Goal: Entertainment & Leisure: Consume media (video, audio)

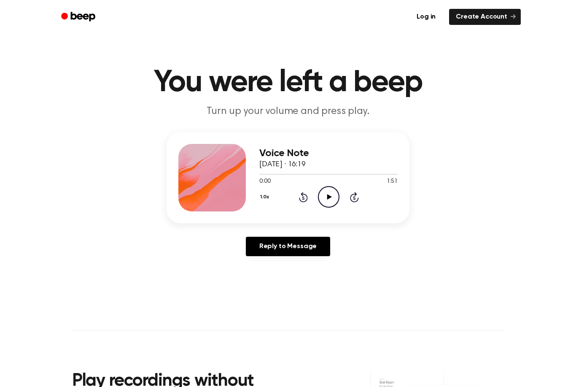
click at [323, 195] on icon "Play Audio" at bounding box center [329, 197] width 22 height 22
click at [327, 198] on icon at bounding box center [329, 196] width 4 height 5
click at [338, 202] on circle at bounding box center [328, 196] width 21 height 21
click at [335, 200] on icon "Play Audio" at bounding box center [329, 197] width 22 height 22
click at [322, 199] on icon "Pause Audio" at bounding box center [329, 197] width 22 height 22
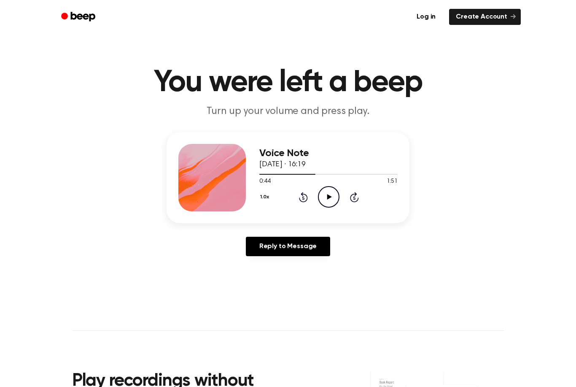
click at [332, 192] on icon "Play Audio" at bounding box center [329, 197] width 22 height 22
click at [304, 199] on icon "Rewind 5 seconds" at bounding box center [303, 196] width 9 height 11
click at [327, 194] on icon at bounding box center [329, 196] width 4 height 5
click at [323, 197] on icon "Play Audio" at bounding box center [329, 197] width 22 height 22
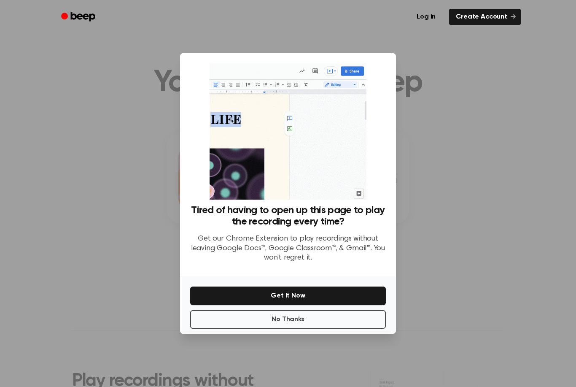
click at [348, 262] on p "Get our Chrome Extension to play recordings without leaving Google Docs™, Googl…" at bounding box center [288, 248] width 196 height 29
click at [342, 327] on button "No Thanks" at bounding box center [288, 319] width 196 height 19
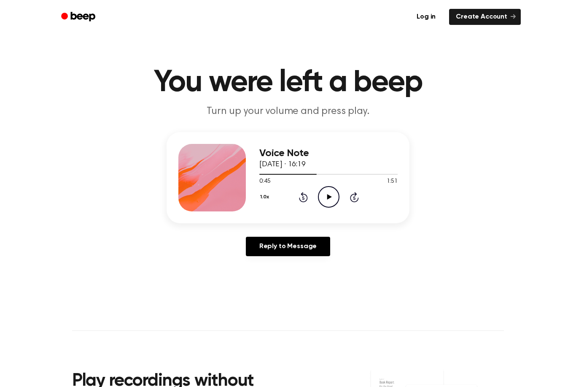
click at [333, 200] on icon "Play Audio" at bounding box center [329, 197] width 22 height 22
click at [299, 193] on icon "Rewind 5 seconds" at bounding box center [303, 196] width 9 height 11
click at [325, 193] on icon "Pause Audio" at bounding box center [329, 197] width 22 height 22
click at [331, 208] on div "Voice Note [DATE] · 16:19 0:47 1:51 Your browser does not support the [object O…" at bounding box center [328, 177] width 138 height 67
click at [332, 193] on icon "Play Audio" at bounding box center [329, 197] width 22 height 22
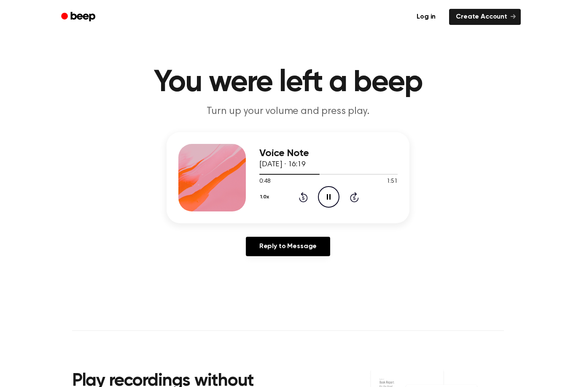
click at [300, 196] on icon "Rewind 5 seconds" at bounding box center [303, 196] width 9 height 11
click at [328, 200] on icon "Pause Audio" at bounding box center [329, 197] width 22 height 22
click at [302, 207] on div "1.0x Rewind 5 seconds Play Audio Skip 5 seconds" at bounding box center [328, 197] width 138 height 22
click at [318, 196] on circle at bounding box center [328, 196] width 21 height 21
click at [305, 202] on icon "Rewind 5 seconds" at bounding box center [303, 196] width 9 height 11
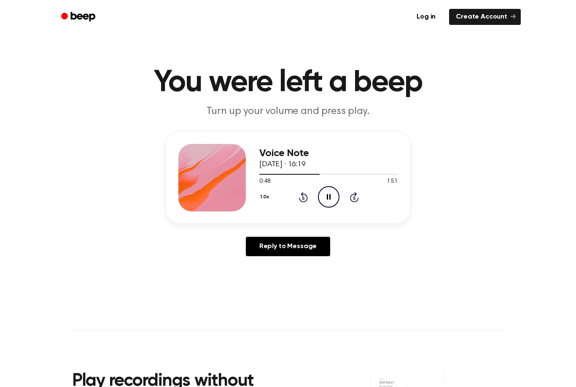
click at [332, 191] on icon "Pause Audio" at bounding box center [329, 197] width 22 height 22
click at [331, 203] on icon "Play Audio" at bounding box center [329, 197] width 22 height 22
click at [323, 192] on icon "Pause Audio" at bounding box center [329, 197] width 22 height 22
click at [329, 212] on div "Voice Note [DATE] · 16:19 0:53 1:51 Your browser does not support the [object O…" at bounding box center [288, 177] width 243 height 91
click at [327, 196] on icon "Play Audio" at bounding box center [329, 197] width 22 height 22
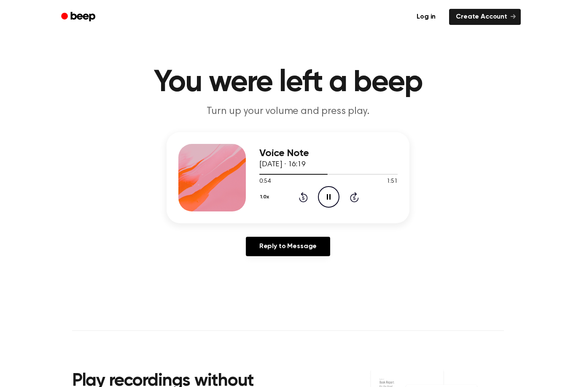
click at [302, 197] on icon "Rewind 5 seconds" at bounding box center [303, 196] width 9 height 11
click at [326, 200] on icon "Pause Audio" at bounding box center [329, 197] width 22 height 22
click at [330, 194] on icon "Play Audio" at bounding box center [329, 197] width 22 height 22
click at [330, 198] on icon at bounding box center [329, 196] width 4 height 5
click at [331, 196] on icon "Play Audio" at bounding box center [329, 197] width 22 height 22
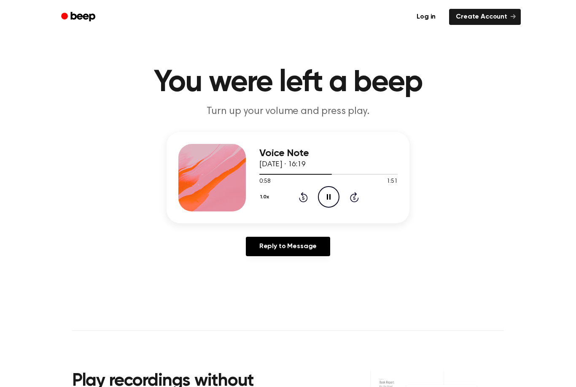
click at [328, 195] on icon "Pause Audio" at bounding box center [329, 197] width 22 height 22
click at [336, 194] on icon "Play Audio" at bounding box center [329, 197] width 22 height 22
click at [303, 193] on icon "Rewind 5 seconds" at bounding box center [303, 196] width 9 height 11
click at [320, 202] on icon "Pause Audio" at bounding box center [329, 197] width 22 height 22
click at [322, 195] on icon "Play Audio" at bounding box center [329, 197] width 22 height 22
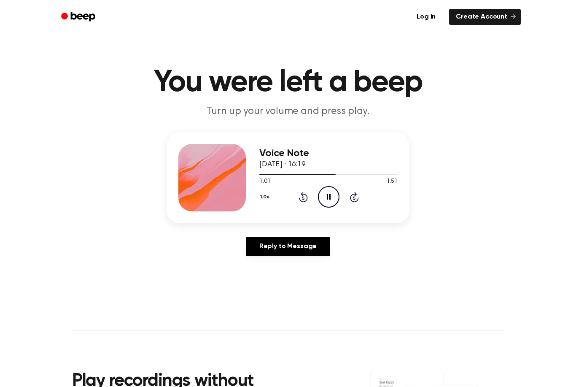
click at [305, 197] on icon "Rewind 5 seconds" at bounding box center [303, 196] width 9 height 11
click at [330, 196] on icon at bounding box center [329, 196] width 4 height 5
click at [297, 204] on div "1.0x Rewind 5 seconds Play Audio Skip 5 seconds" at bounding box center [328, 197] width 138 height 22
click at [299, 195] on icon "Rewind 5 seconds" at bounding box center [303, 196] width 9 height 11
click at [333, 187] on circle at bounding box center [328, 196] width 21 height 21
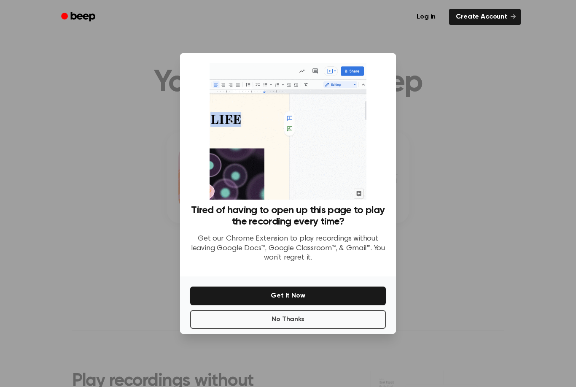
click at [300, 328] on button "No Thanks" at bounding box center [288, 319] width 196 height 19
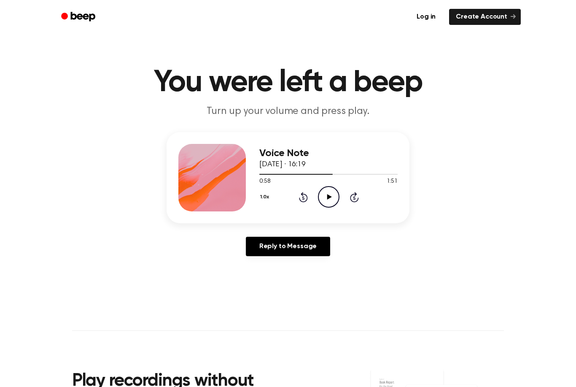
click at [322, 199] on icon "Play Audio" at bounding box center [329, 197] width 22 height 22
click at [327, 202] on icon "Pause Audio" at bounding box center [329, 197] width 22 height 22
click at [326, 188] on icon "Play Audio" at bounding box center [329, 197] width 22 height 22
click at [326, 191] on icon "Pause Audio" at bounding box center [329, 197] width 22 height 22
click at [303, 186] on div "1:07 1:51" at bounding box center [328, 181] width 138 height 9
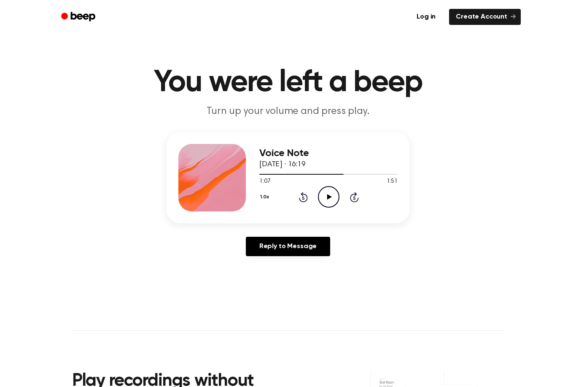
click at [303, 185] on div "1:07 1:51" at bounding box center [328, 181] width 138 height 9
click at [299, 201] on icon "Rewind 5 seconds" at bounding box center [303, 196] width 9 height 11
click at [303, 194] on icon at bounding box center [303, 197] width 9 height 10
click at [301, 199] on icon "Rewind 5 seconds" at bounding box center [303, 196] width 9 height 11
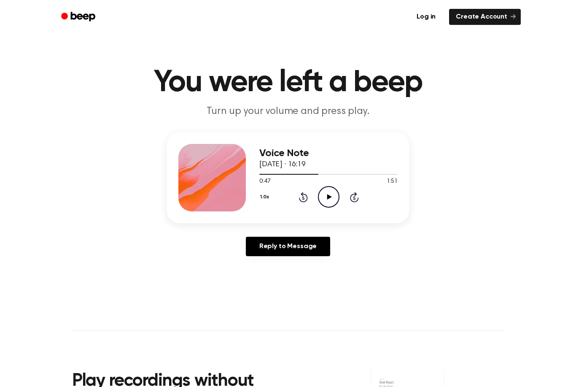
click at [329, 197] on icon at bounding box center [329, 196] width 5 height 5
click at [328, 192] on icon "Pause Audio" at bounding box center [329, 197] width 22 height 22
click at [325, 194] on icon "Play Audio" at bounding box center [329, 197] width 22 height 22
click at [304, 197] on icon "Rewind 5 seconds" at bounding box center [303, 196] width 9 height 11
click at [291, 192] on div "1.0x Rewind 5 seconds Pause Audio Skip 5 seconds" at bounding box center [328, 197] width 138 height 22
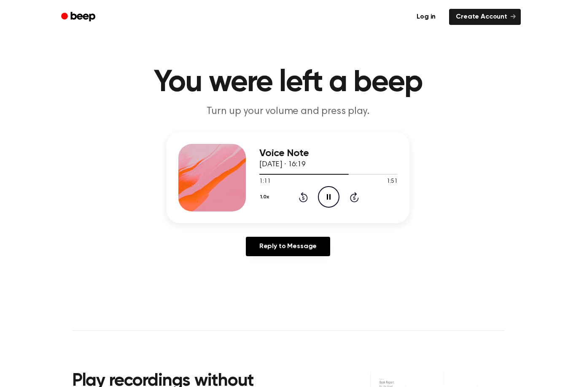
click at [303, 194] on icon at bounding box center [303, 197] width 9 height 10
click at [328, 192] on icon "Pause Audio" at bounding box center [329, 197] width 22 height 22
click at [341, 200] on div "1.0x Rewind 5 seconds Play Audio Skip 5 seconds" at bounding box center [328, 197] width 138 height 22
click at [331, 197] on icon "Play Audio" at bounding box center [329, 197] width 22 height 22
click at [301, 191] on icon "Rewind 5 seconds" at bounding box center [303, 196] width 9 height 11
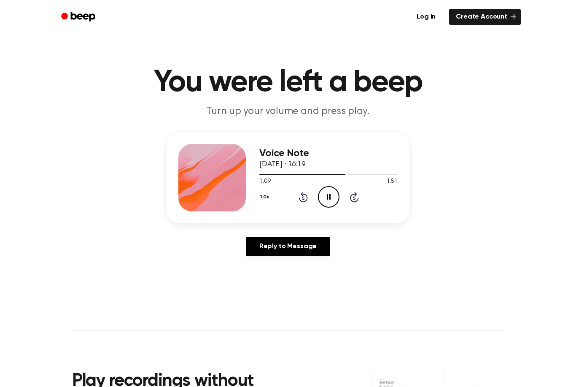
click at [301, 191] on div "1.0x Rewind 5 seconds Pause Audio Skip 5 seconds" at bounding box center [328, 197] width 138 height 22
click at [294, 196] on div "1.0x Rewind 5 seconds Pause Audio Skip 5 seconds" at bounding box center [328, 197] width 138 height 22
click at [328, 197] on icon "Pause Audio" at bounding box center [329, 197] width 22 height 22
click at [326, 192] on icon "Play Audio" at bounding box center [329, 197] width 22 height 22
click at [301, 199] on icon "Rewind 5 seconds" at bounding box center [303, 196] width 9 height 11
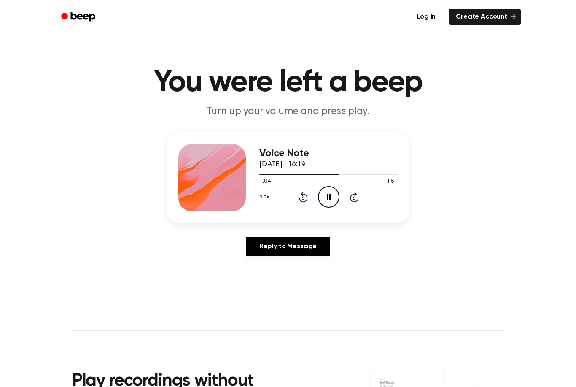
click at [331, 189] on icon "Pause Audio" at bounding box center [329, 197] width 22 height 22
click at [319, 204] on icon "Play Audio" at bounding box center [329, 197] width 22 height 22
click at [334, 191] on icon "Pause Audio" at bounding box center [329, 197] width 22 height 22
click at [332, 195] on icon "Play Audio" at bounding box center [329, 197] width 22 height 22
click at [334, 198] on icon "Pause Audio" at bounding box center [329, 197] width 22 height 22
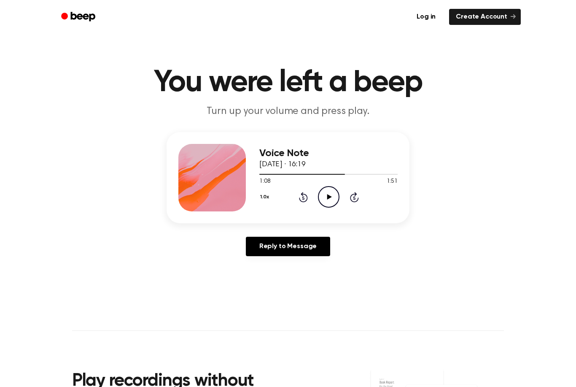
click at [348, 183] on div "1:08 1:51" at bounding box center [328, 181] width 138 height 9
click at [325, 198] on icon "Play Audio" at bounding box center [329, 197] width 22 height 22
click at [333, 194] on icon "Pause Audio" at bounding box center [329, 197] width 22 height 22
click at [322, 197] on icon "Play Audio" at bounding box center [329, 197] width 22 height 22
click at [302, 209] on div "Voice Note [DATE] · 16:19 1:14 1:51 Your browser does not support the [object O…" at bounding box center [328, 177] width 138 height 67
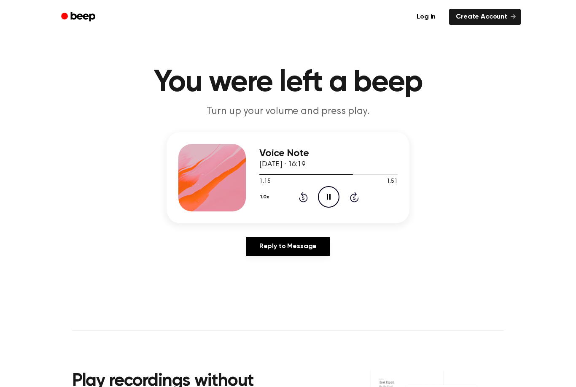
click at [301, 209] on div "Voice Note [DATE] · 16:19 1:15 1:51 Your browser does not support the [object O…" at bounding box center [328, 177] width 138 height 67
click at [301, 199] on icon "Rewind 5 seconds" at bounding box center [303, 196] width 9 height 11
click at [302, 200] on icon "Rewind 5 seconds" at bounding box center [303, 196] width 9 height 11
click at [299, 194] on icon "Rewind 5 seconds" at bounding box center [303, 196] width 9 height 11
click at [321, 203] on icon "Pause Audio" at bounding box center [329, 197] width 22 height 22
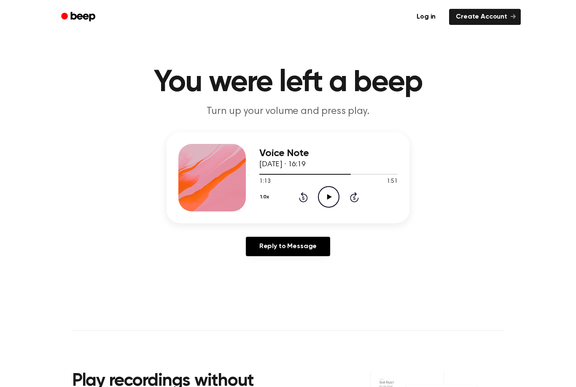
click at [326, 193] on icon "Play Audio" at bounding box center [329, 197] width 22 height 22
click at [326, 203] on icon "Pause Audio" at bounding box center [329, 197] width 22 height 22
click at [327, 209] on div "Voice Note [DATE] · 16:19 1:14 1:51 Your browser does not support the [object O…" at bounding box center [328, 177] width 138 height 67
click at [333, 190] on icon "Play Audio" at bounding box center [329, 197] width 22 height 22
click at [337, 189] on icon "Pause Audio" at bounding box center [329, 197] width 22 height 22
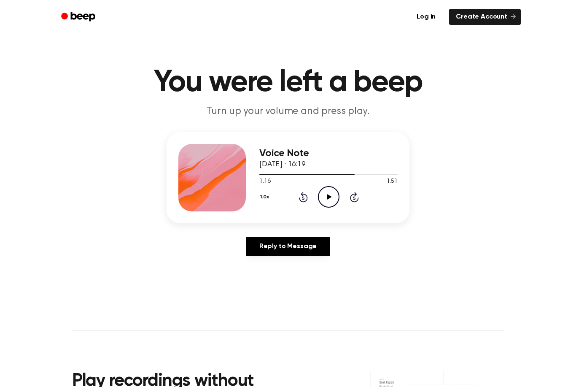
click at [302, 201] on icon at bounding box center [303, 197] width 9 height 10
click at [322, 193] on icon "Play Audio" at bounding box center [329, 197] width 22 height 22
click at [332, 196] on icon "Pause Audio" at bounding box center [329, 197] width 22 height 22
click at [335, 193] on icon "Play Audio" at bounding box center [329, 197] width 22 height 22
click at [323, 196] on icon "Pause Audio" at bounding box center [329, 197] width 22 height 22
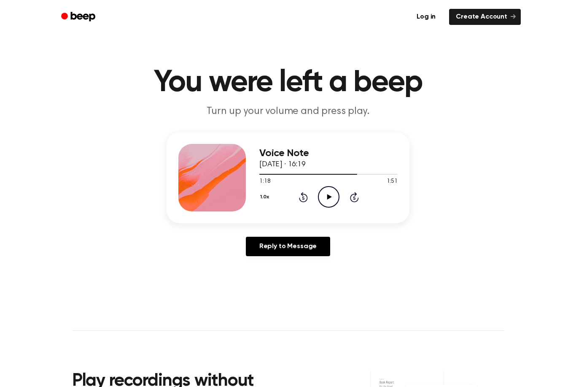
click at [310, 194] on div "1.0x Rewind 5 seconds Play Audio Skip 5 seconds" at bounding box center [328, 197] width 138 height 22
click at [332, 195] on icon "Play Audio" at bounding box center [329, 197] width 22 height 22
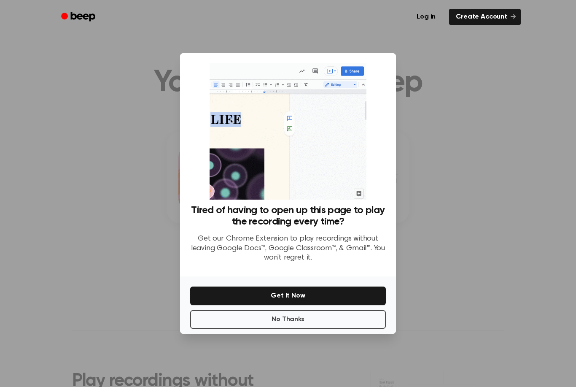
click at [244, 328] on button "No Thanks" at bounding box center [288, 319] width 196 height 19
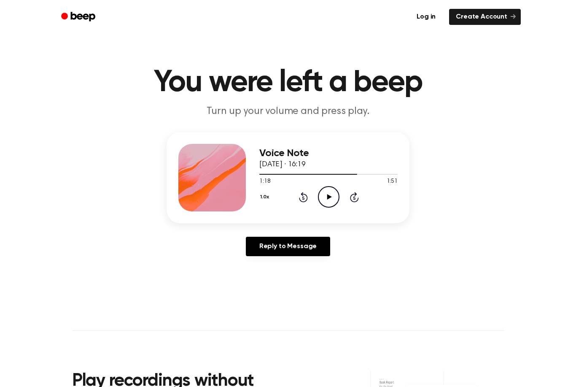
click at [326, 195] on icon "Play Audio" at bounding box center [329, 197] width 22 height 22
click at [302, 186] on div "1.0x Rewind 5 seconds Pause Audio Skip 5 seconds" at bounding box center [328, 197] width 138 height 22
click at [302, 199] on icon at bounding box center [303, 197] width 2 height 3
click at [303, 198] on icon at bounding box center [303, 197] width 2 height 3
click at [329, 197] on icon at bounding box center [329, 196] width 4 height 5
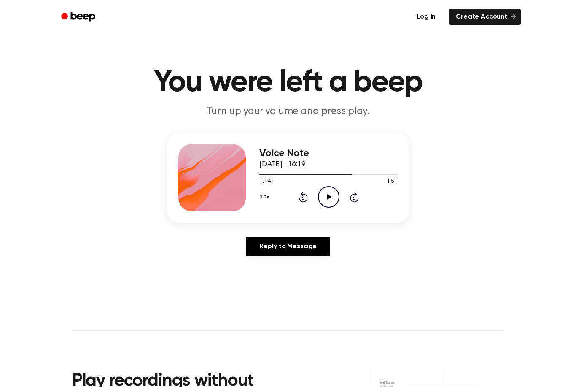
click at [326, 194] on icon "Play Audio" at bounding box center [329, 197] width 22 height 22
click at [322, 187] on icon "Pause Audio" at bounding box center [329, 197] width 22 height 22
click at [307, 192] on icon "Rewind 5 seconds" at bounding box center [303, 196] width 9 height 11
click at [308, 190] on div "1.0x Rewind 5 seconds Play Audio Skip 5 seconds" at bounding box center [328, 197] width 138 height 22
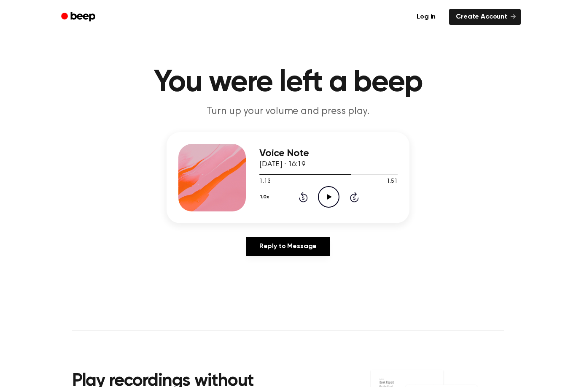
click at [299, 204] on div "1.0x Rewind 5 seconds Play Audio Skip 5 seconds" at bounding box center [328, 197] width 138 height 22
click at [305, 197] on icon "Rewind 5 seconds" at bounding box center [303, 196] width 9 height 11
click at [337, 200] on icon "Play Audio" at bounding box center [329, 197] width 22 height 22
click at [325, 199] on icon "Pause Audio" at bounding box center [329, 197] width 22 height 22
click at [305, 202] on icon "Rewind 5 seconds" at bounding box center [303, 196] width 9 height 11
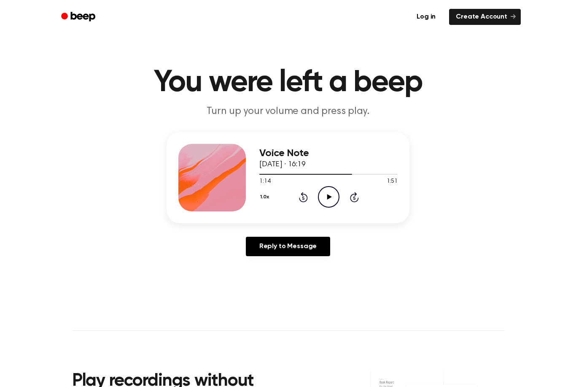
click at [331, 196] on icon "Play Audio" at bounding box center [329, 197] width 22 height 22
click at [329, 193] on icon "Pause Audio" at bounding box center [329, 197] width 22 height 22
click at [340, 197] on div "1.0x Rewind 5 seconds Play Audio Skip 5 seconds" at bounding box center [328, 197] width 138 height 22
click at [331, 196] on icon "Play Audio" at bounding box center [329, 197] width 22 height 22
click at [295, 197] on div "1.0x Rewind 5 seconds Pause Audio Skip 5 seconds" at bounding box center [328, 197] width 138 height 22
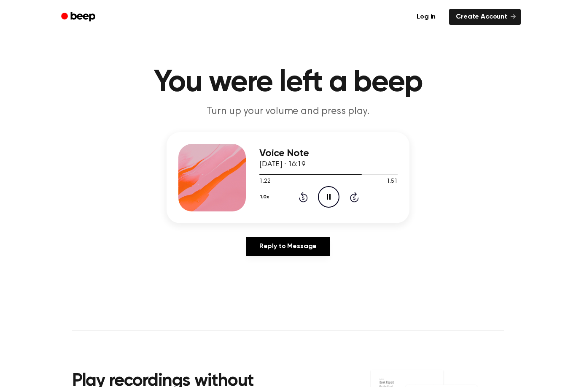
click at [304, 194] on icon at bounding box center [303, 197] width 9 height 10
click at [305, 196] on icon "Rewind 5 seconds" at bounding box center [303, 196] width 9 height 11
click at [331, 193] on icon "Pause Audio" at bounding box center [329, 197] width 22 height 22
click at [326, 197] on icon "Play Audio" at bounding box center [329, 197] width 22 height 22
click at [323, 193] on icon "Pause Audio" at bounding box center [329, 197] width 22 height 22
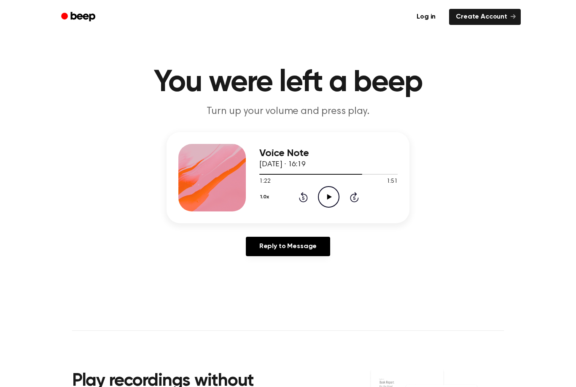
click at [327, 186] on circle at bounding box center [328, 196] width 21 height 21
click at [327, 198] on icon at bounding box center [329, 196] width 4 height 5
click at [326, 198] on icon "Play Audio" at bounding box center [329, 197] width 22 height 22
click at [331, 199] on icon "Pause Audio" at bounding box center [329, 197] width 22 height 22
click at [328, 204] on icon "Play Audio" at bounding box center [329, 197] width 22 height 22
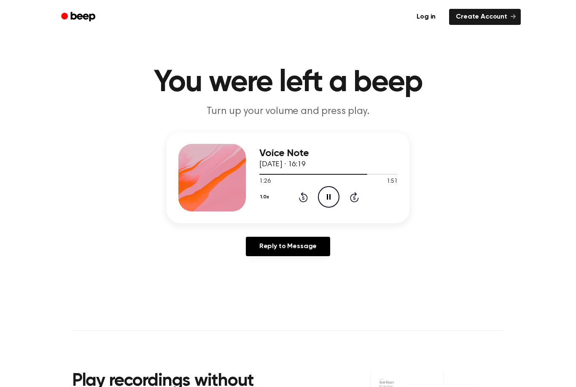
click at [301, 193] on icon "Rewind 5 seconds" at bounding box center [303, 196] width 9 height 11
click at [327, 192] on icon "Pause Audio" at bounding box center [329, 197] width 22 height 22
click at [325, 201] on icon "Play Audio" at bounding box center [329, 197] width 22 height 22
